Goal: Find specific page/section: Find specific page/section

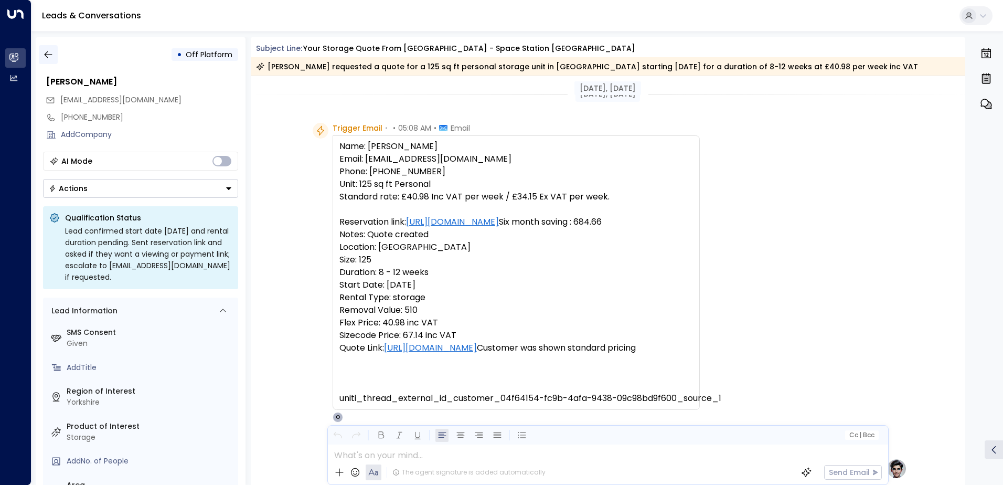
scroll to position [527, 0]
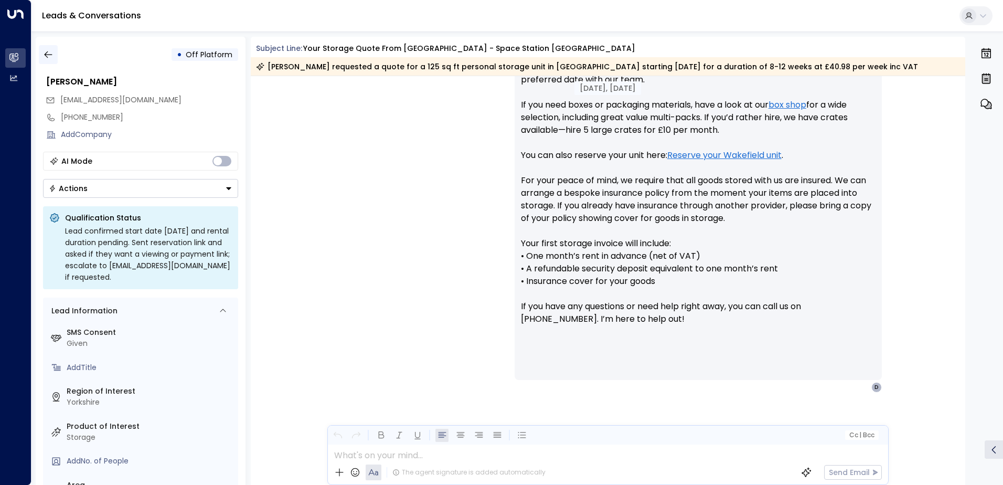
click at [56, 57] on button "button" at bounding box center [48, 54] width 19 height 19
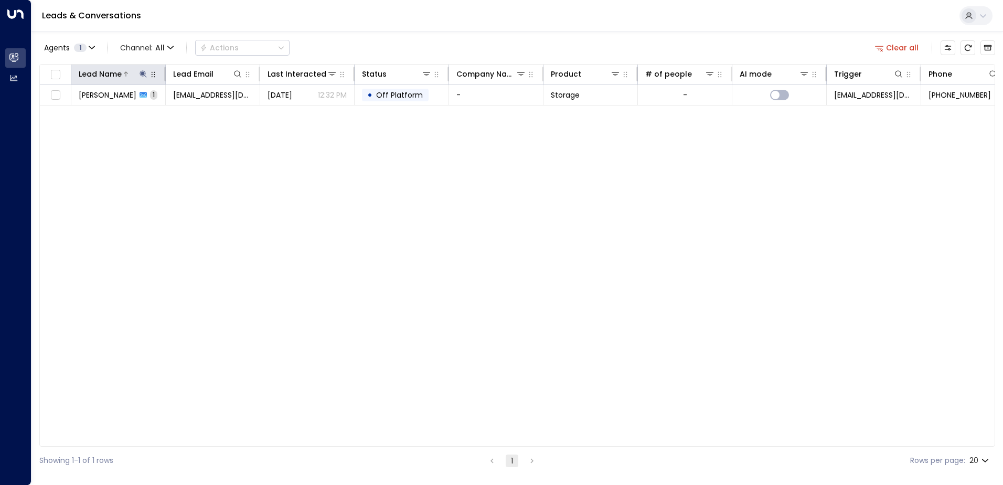
click at [143, 73] on icon at bounding box center [143, 73] width 7 height 7
type input "*"
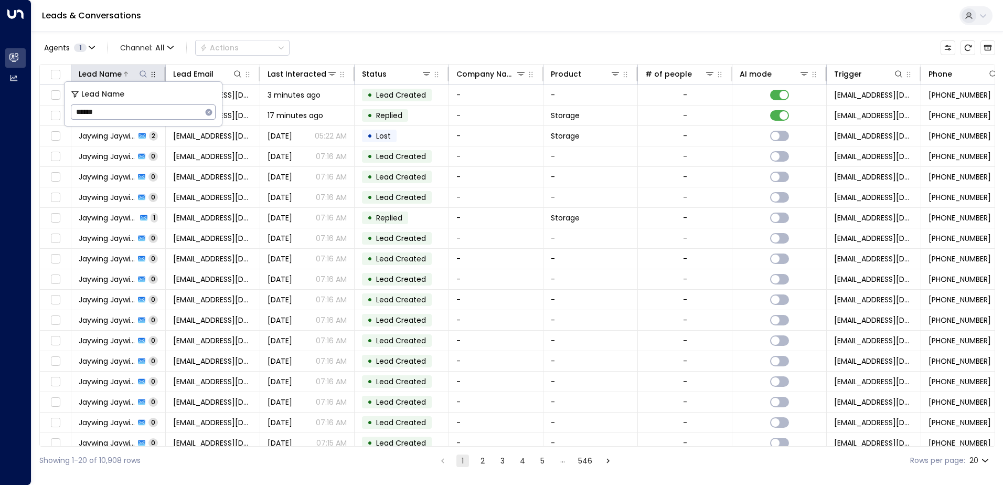
type input "*******"
click at [325, 46] on div "Agents 1 Channel: All Actions Clear all" at bounding box center [517, 48] width 956 height 22
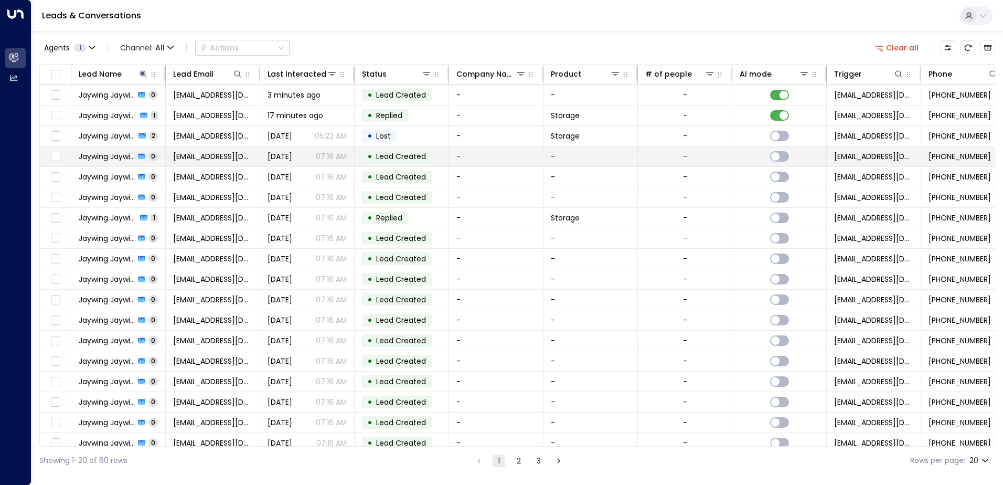
scroll to position [51, 0]
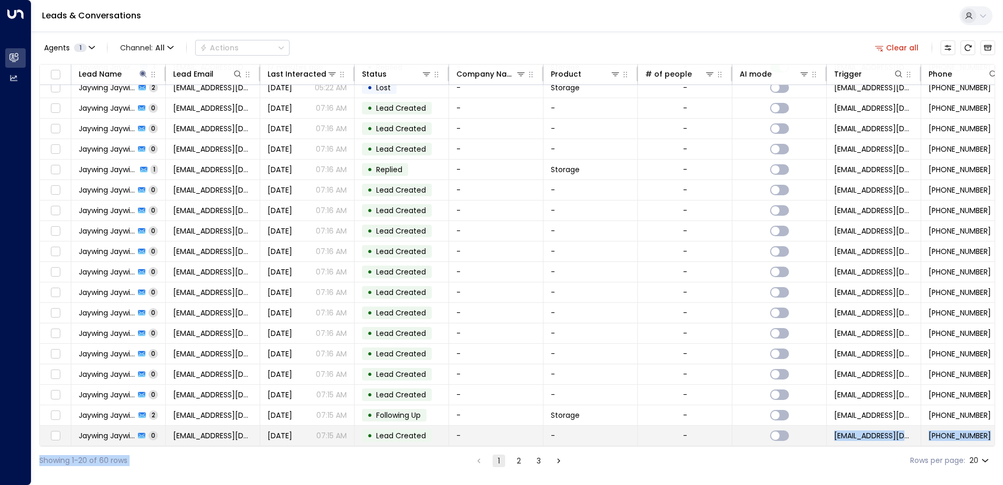
drag, startPoint x: 588, startPoint y: 446, endPoint x: 733, endPoint y: 442, distance: 145.4
click at [733, 442] on div "Agents 1 Channel: All Actions Clear all Lead Name Lead Email Last Interacted St…" at bounding box center [517, 252] width 956 height 443
drag, startPoint x: 733, startPoint y: 442, endPoint x: 723, endPoint y: 452, distance: 14.1
click at [723, 452] on div "Showing 1-20 of 60 rows 1 2 3 Rows per page: 20 **" at bounding box center [517, 460] width 956 height 28
drag, startPoint x: 726, startPoint y: 446, endPoint x: 781, endPoint y: 447, distance: 55.6
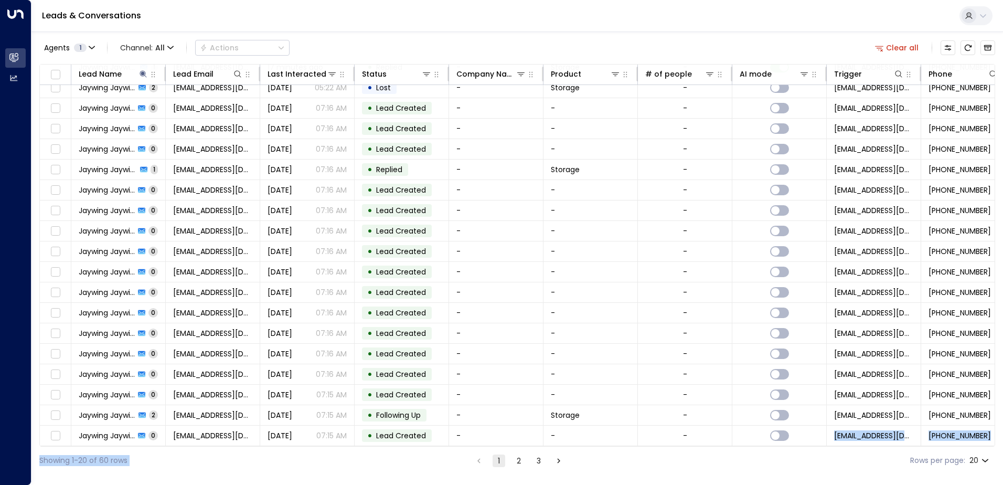
click at [781, 447] on div "Agents 1 Channel: All Actions Clear all Lead Name Lead Email Last Interacted St…" at bounding box center [517, 252] width 956 height 443
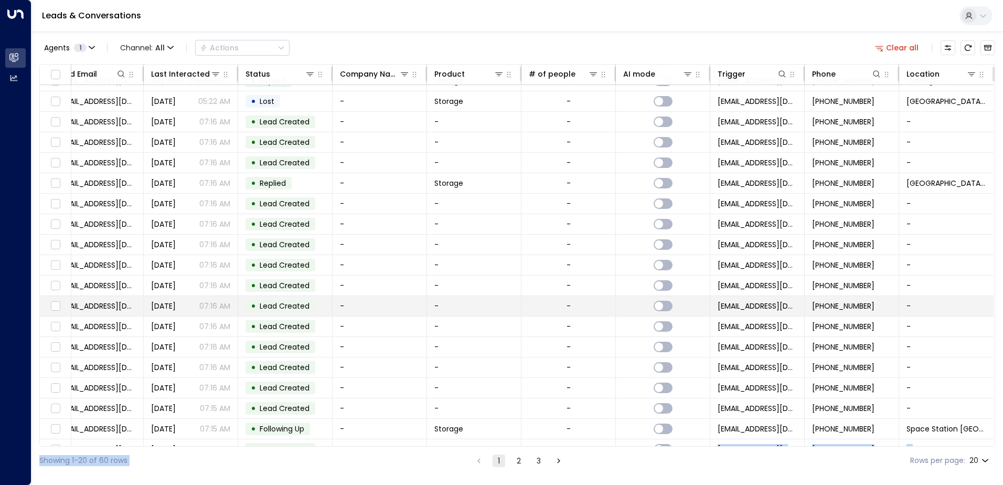
scroll to position [51, 120]
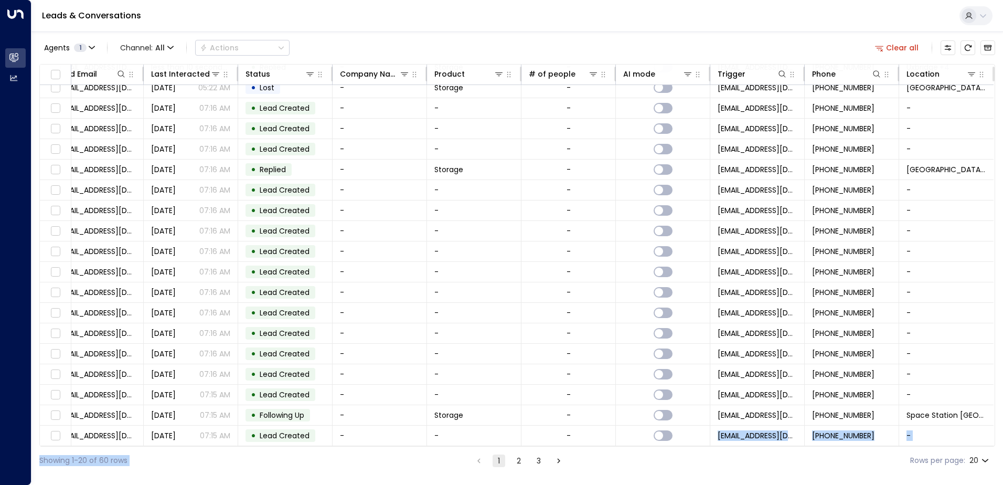
click at [518, 460] on button "2" at bounding box center [519, 460] width 13 height 13
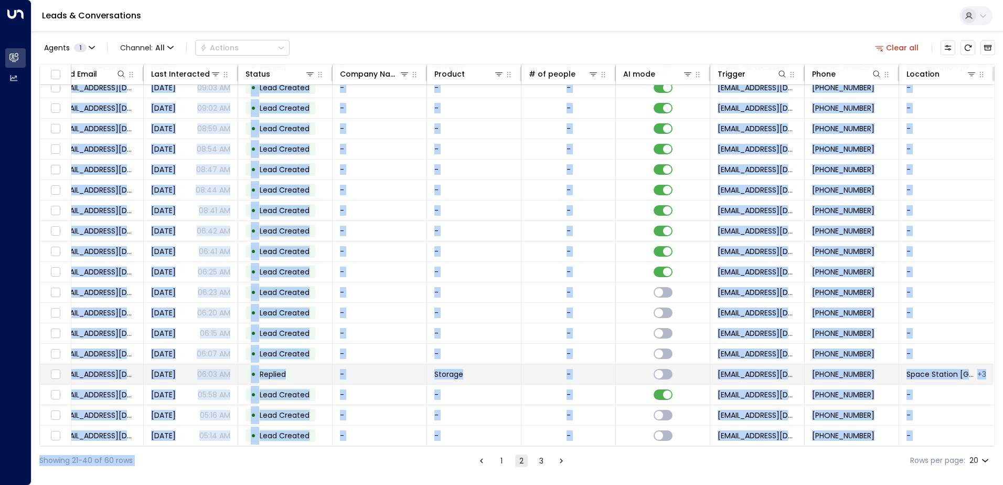
scroll to position [0, 120]
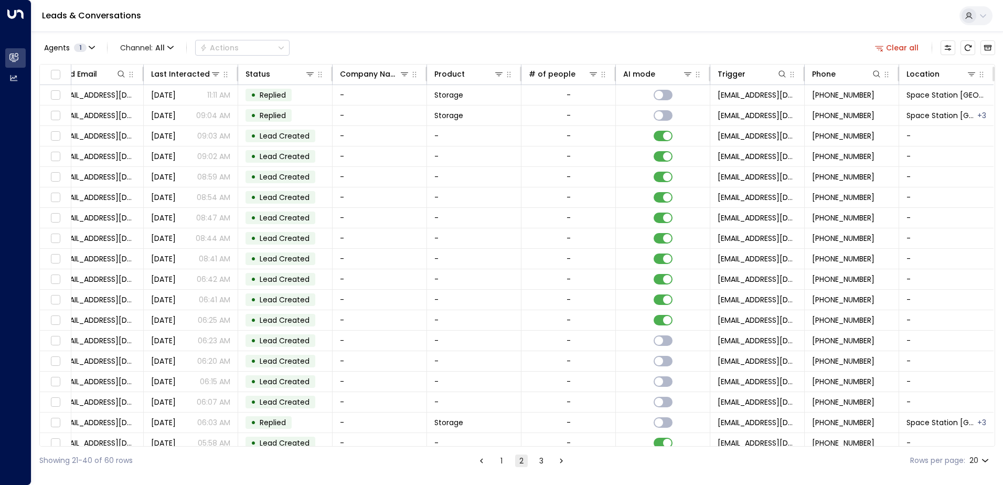
click at [519, 46] on div "Agents 1 Channel: All Actions Clear all" at bounding box center [517, 48] width 956 height 22
click at [502, 463] on button "1" at bounding box center [501, 460] width 13 height 13
